Goal: Complete application form: Complete application form

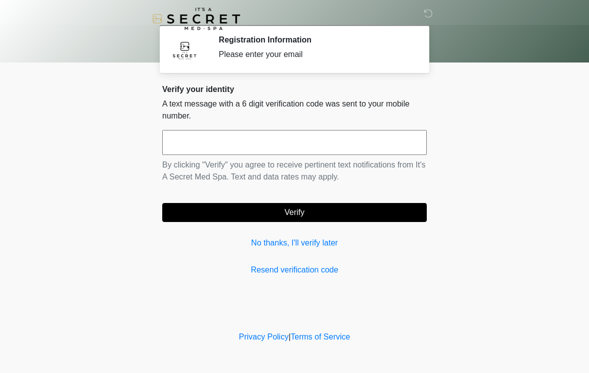
click at [241, 153] on input "text" at bounding box center [294, 142] width 265 height 25
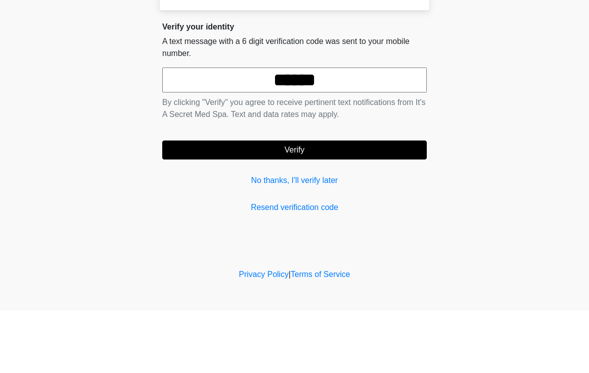
type input "******"
click at [319, 203] on button "Verify" at bounding box center [294, 212] width 265 height 19
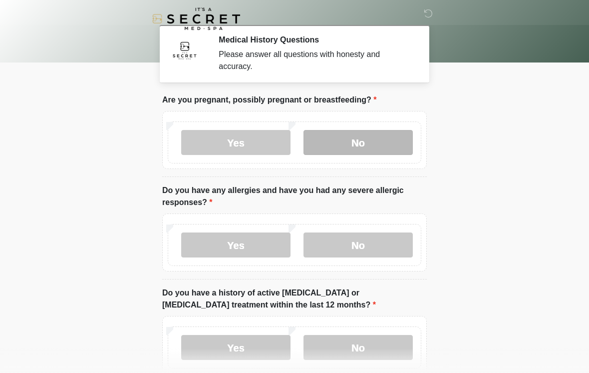
click at [374, 142] on label "No" at bounding box center [358, 142] width 109 height 25
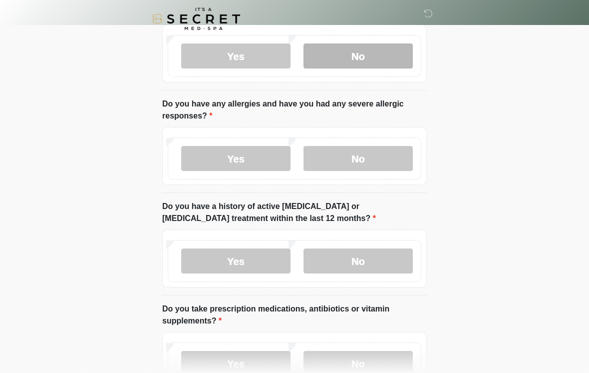
scroll to position [86, 0]
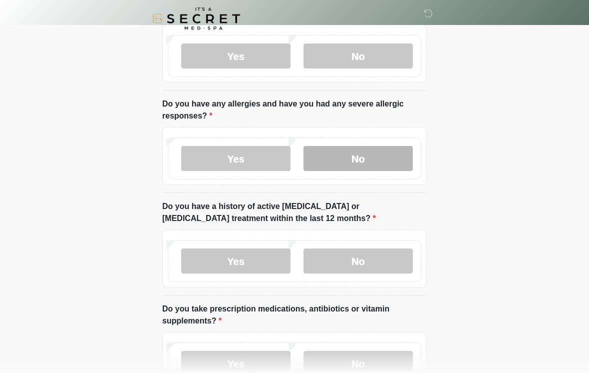
click at [380, 166] on label "No" at bounding box center [358, 158] width 109 height 25
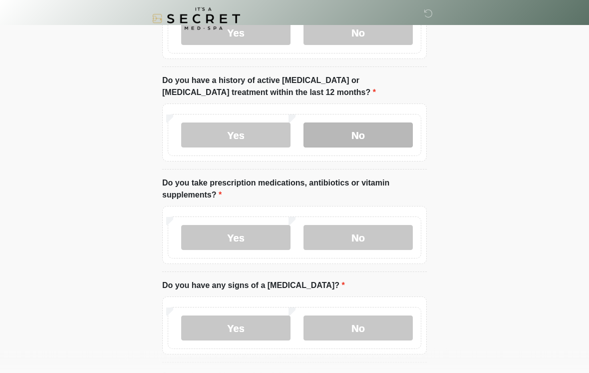
click at [355, 138] on label "No" at bounding box center [358, 135] width 109 height 25
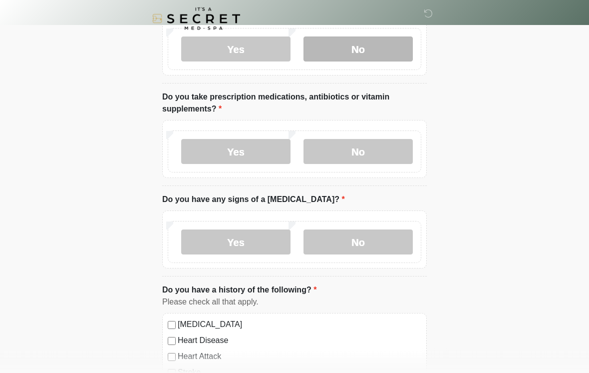
scroll to position [297, 0]
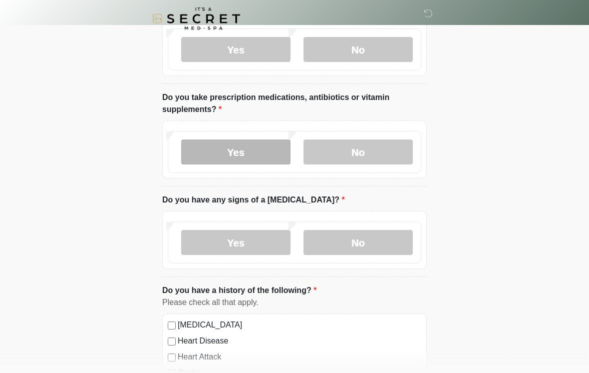
click at [242, 153] on label "Yes" at bounding box center [235, 152] width 109 height 25
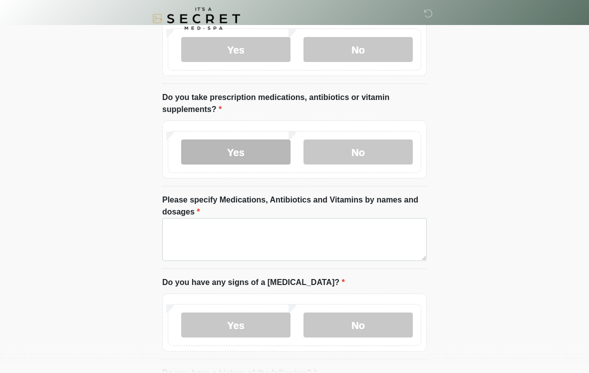
scroll to position [298, 0]
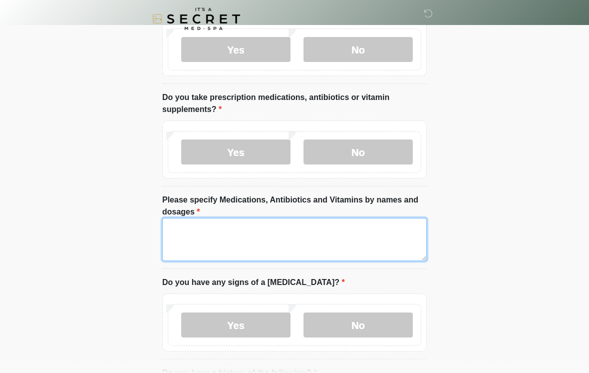
click at [282, 248] on textarea "Please specify Medications, Antibiotics and Vitamins by names and dosages" at bounding box center [294, 239] width 265 height 43
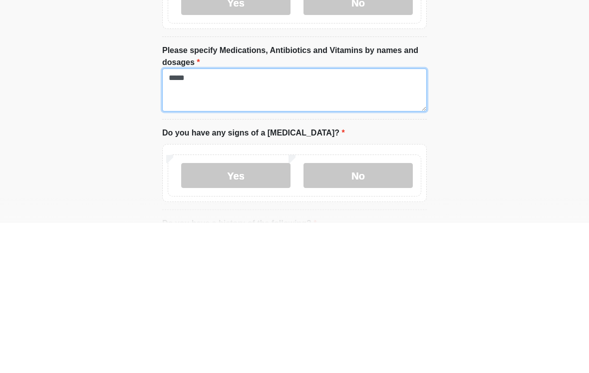
type textarea "*****"
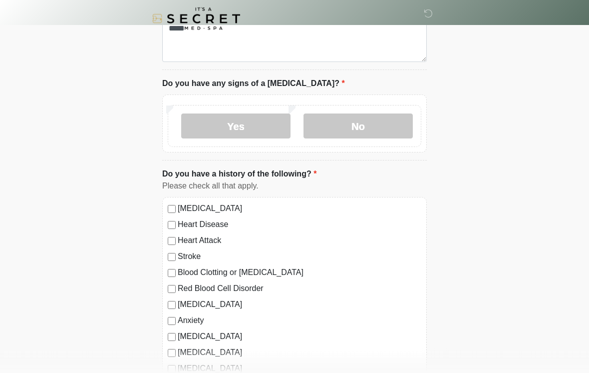
scroll to position [495, 0]
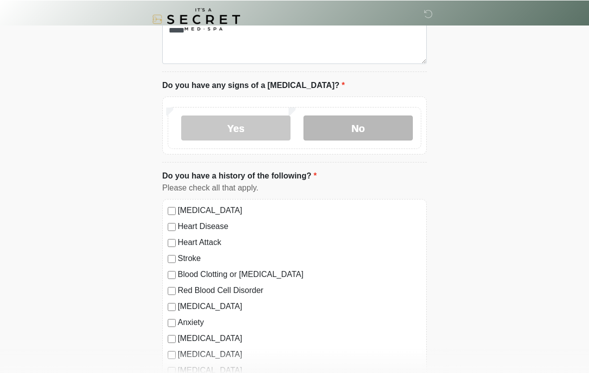
click at [383, 134] on label "No" at bounding box center [358, 127] width 109 height 25
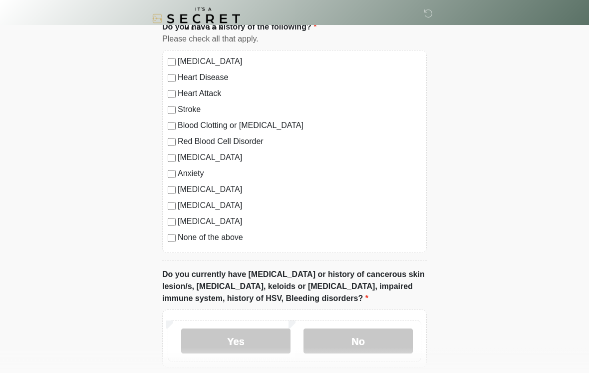
scroll to position [642, 0]
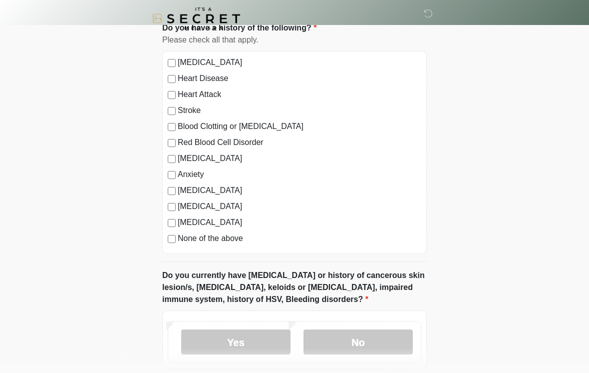
click at [179, 246] on div "High Blood Pressure Heart Disease Heart Attack Stroke Blood Clotting or Bleedin…" at bounding box center [294, 152] width 265 height 203
click at [177, 251] on div "High Blood Pressure Heart Disease Heart Attack Stroke Blood Clotting or Bleedin…" at bounding box center [294, 152] width 265 height 203
click at [373, 344] on label "No" at bounding box center [358, 342] width 109 height 25
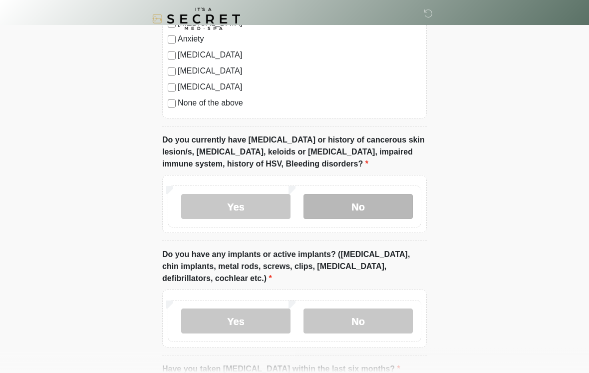
scroll to position [777, 0]
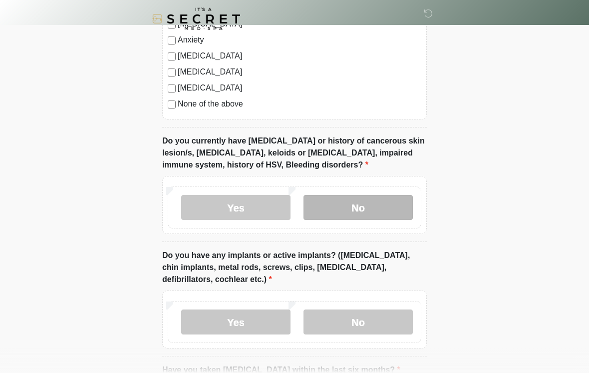
click at [368, 211] on label "No" at bounding box center [358, 207] width 109 height 25
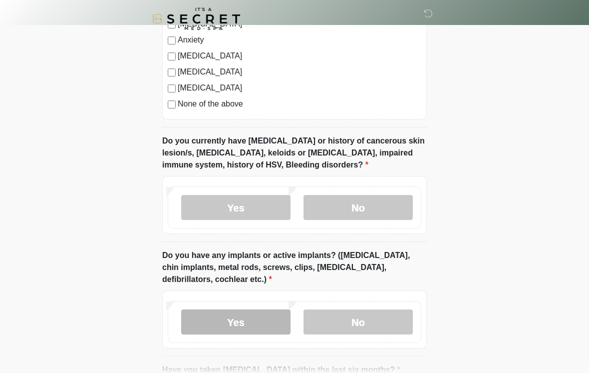
click at [228, 327] on label "Yes" at bounding box center [235, 321] width 109 height 25
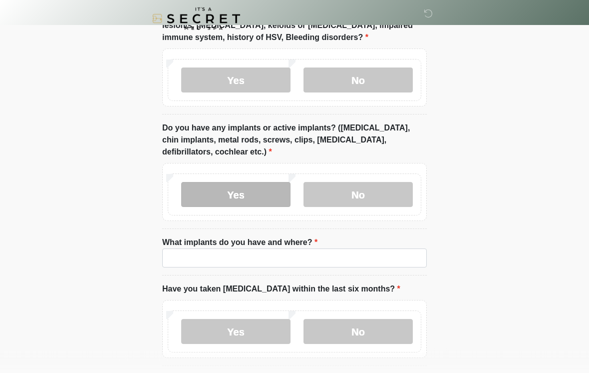
scroll to position [902, 0]
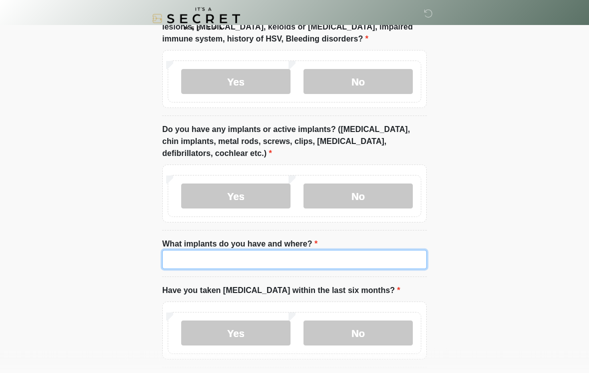
click at [342, 265] on input "What implants do you have and where?" at bounding box center [294, 259] width 265 height 19
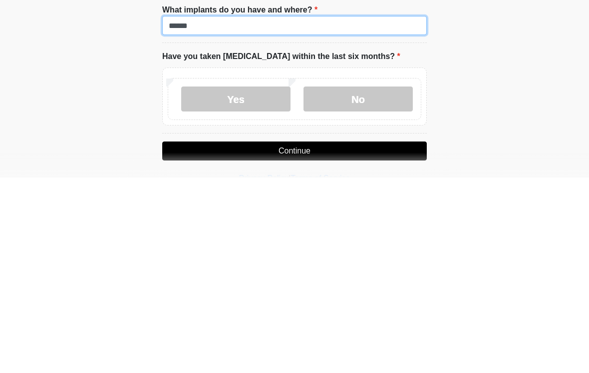
scroll to position [948, 0]
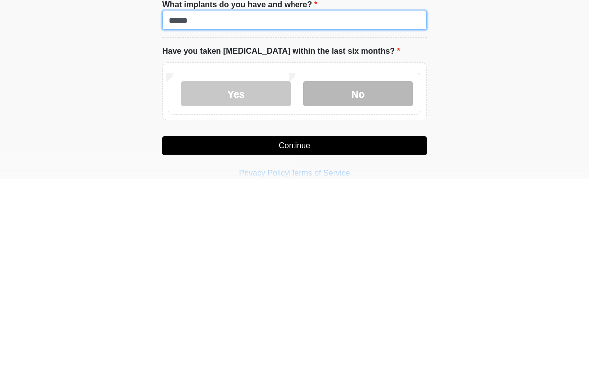
type input "******"
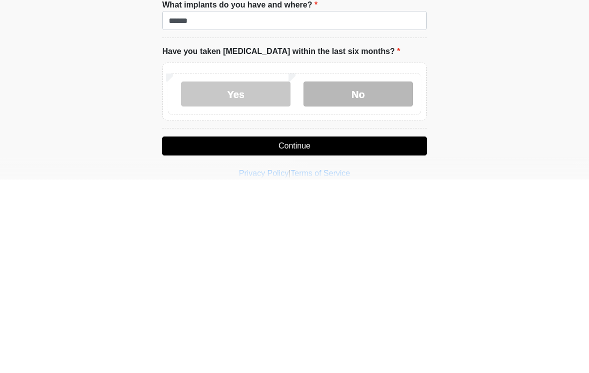
click at [371, 275] on label "No" at bounding box center [358, 287] width 109 height 25
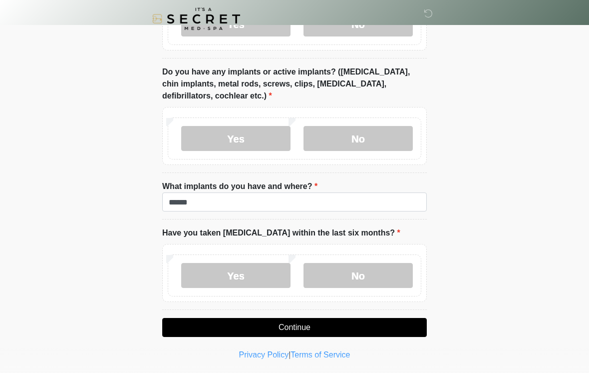
click at [300, 330] on button "Continue" at bounding box center [294, 327] width 265 height 19
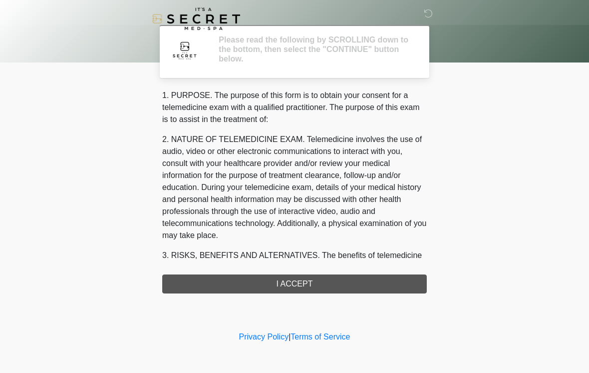
scroll to position [0, 0]
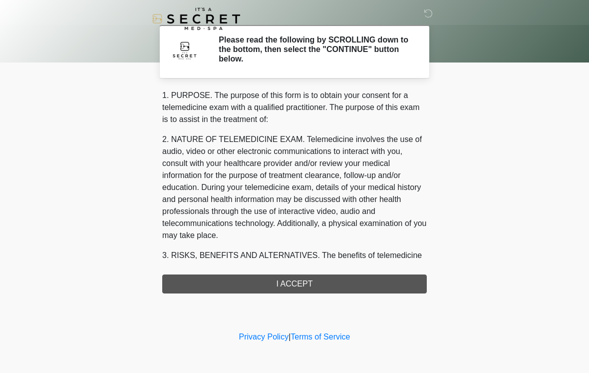
click at [316, 289] on div "1. PURPOSE. The purpose of this form is to obtain your consent for a telemedici…" at bounding box center [294, 191] width 265 height 204
click at [296, 286] on div "1. PURPOSE. The purpose of this form is to obtain your consent for a telemedici…" at bounding box center [294, 191] width 265 height 204
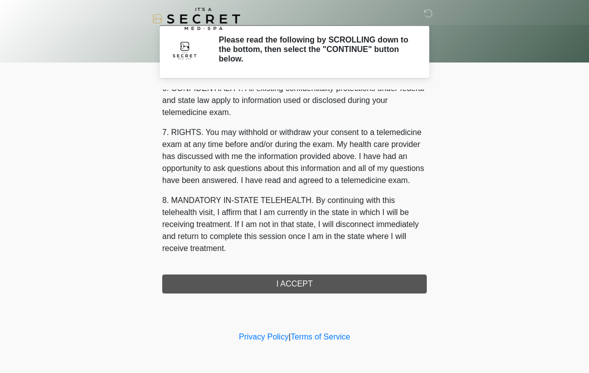
scroll to position [407, 0]
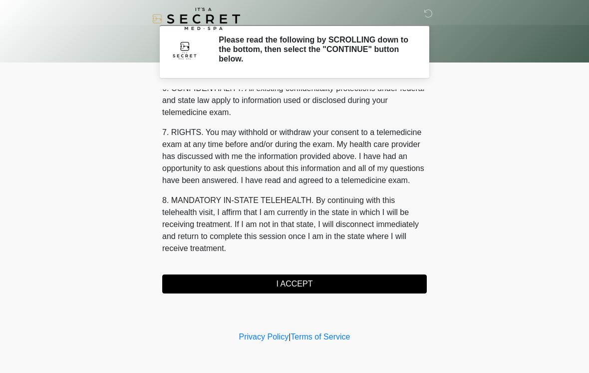
click at [295, 285] on button "I ACCEPT" at bounding box center [294, 283] width 265 height 19
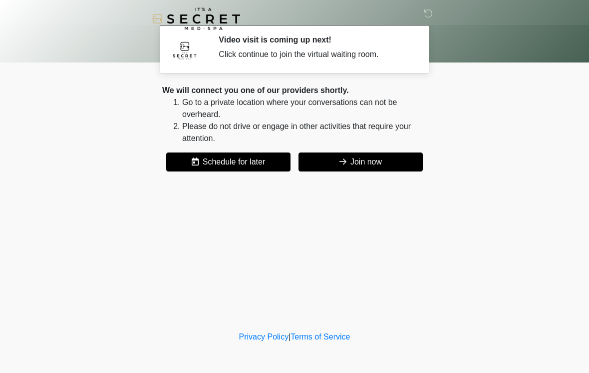
click at [364, 152] on button "Join now" at bounding box center [361, 161] width 124 height 19
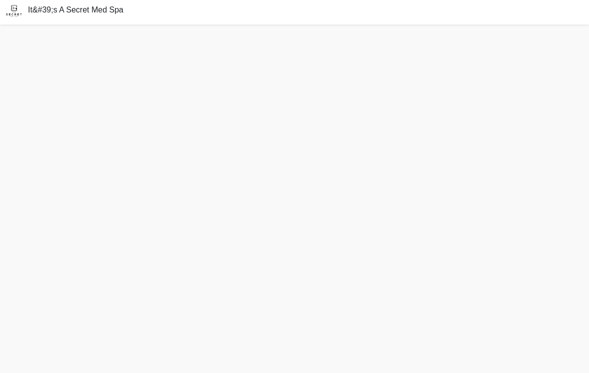
scroll to position [18, 0]
